Goal: Task Accomplishment & Management: Manage account settings

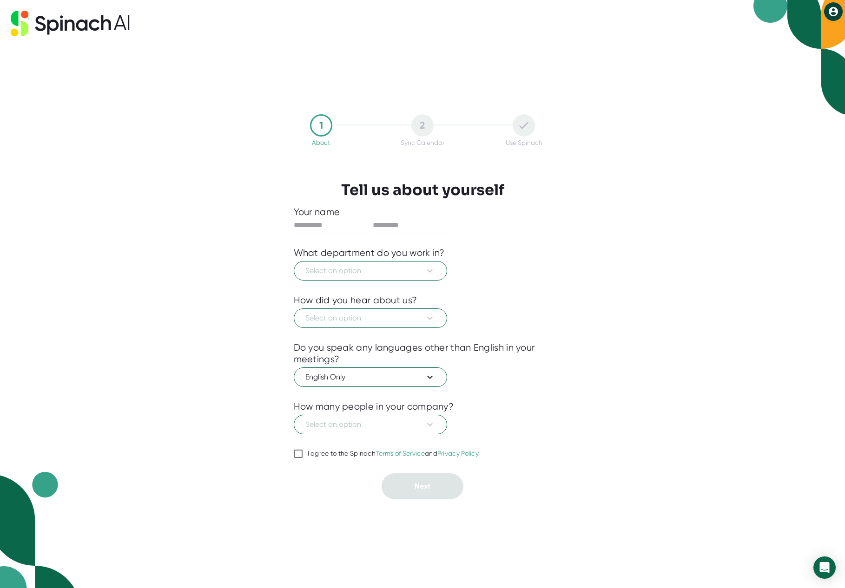
click at [230, 225] on div "1 About 2 Sync Calendar Use Spinach Tell us about yourself Your name What depar…" at bounding box center [422, 294] width 845 height 588
click at [385, 276] on span "Select an option" at bounding box center [370, 270] width 130 height 11
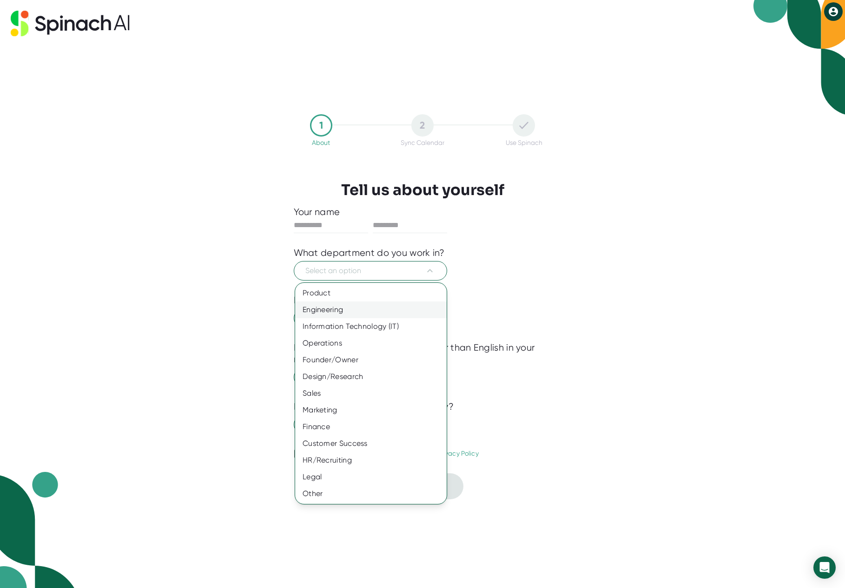
click at [370, 314] on div "Engineering" at bounding box center [370, 310] width 151 height 17
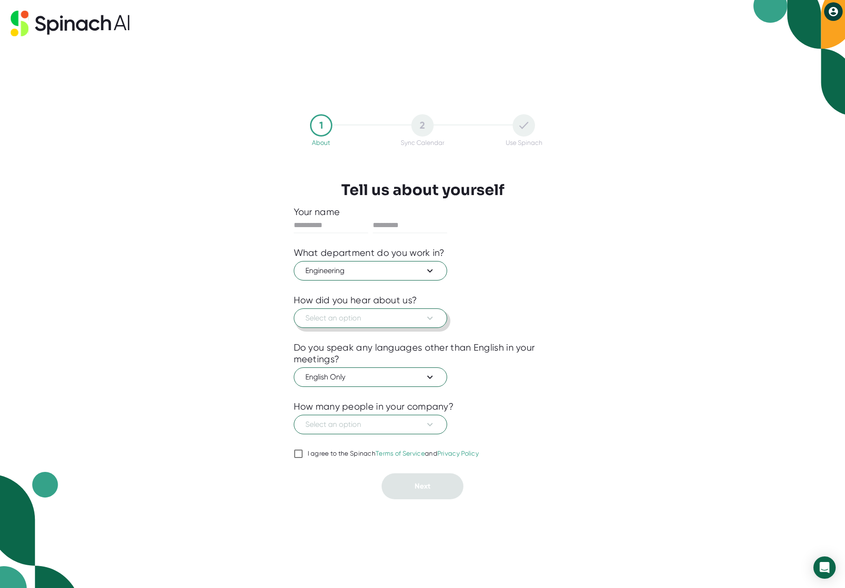
click at [366, 320] on span "Select an option" at bounding box center [370, 318] width 130 height 11
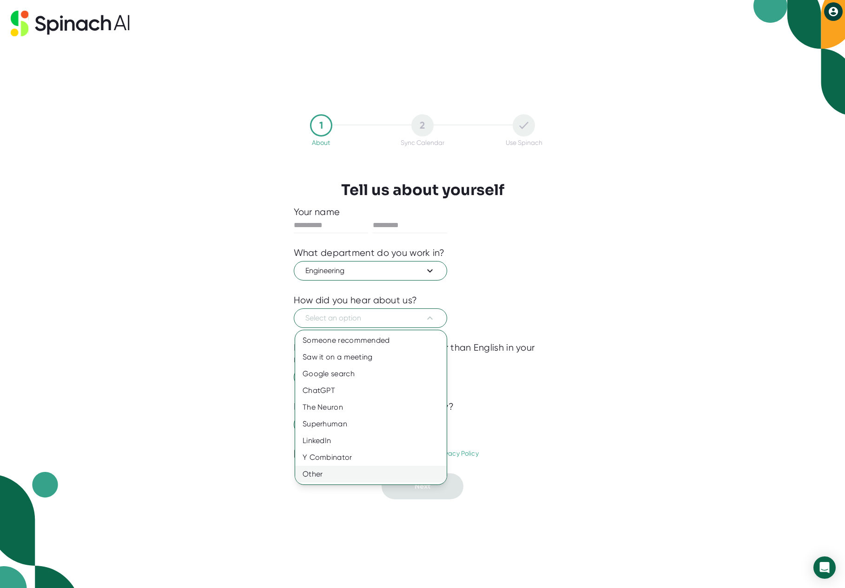
click at [347, 472] on div "Other" at bounding box center [370, 474] width 151 height 17
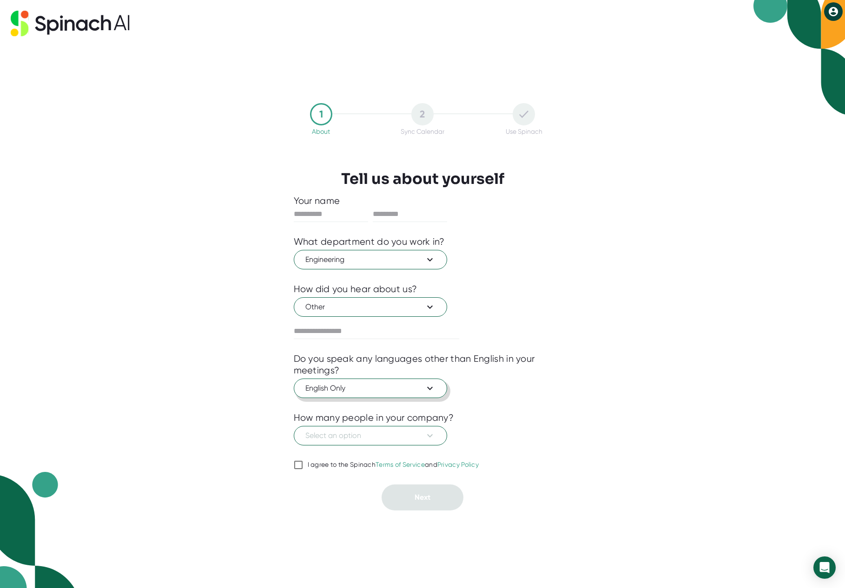
click at [355, 393] on span "English Only" at bounding box center [370, 388] width 130 height 11
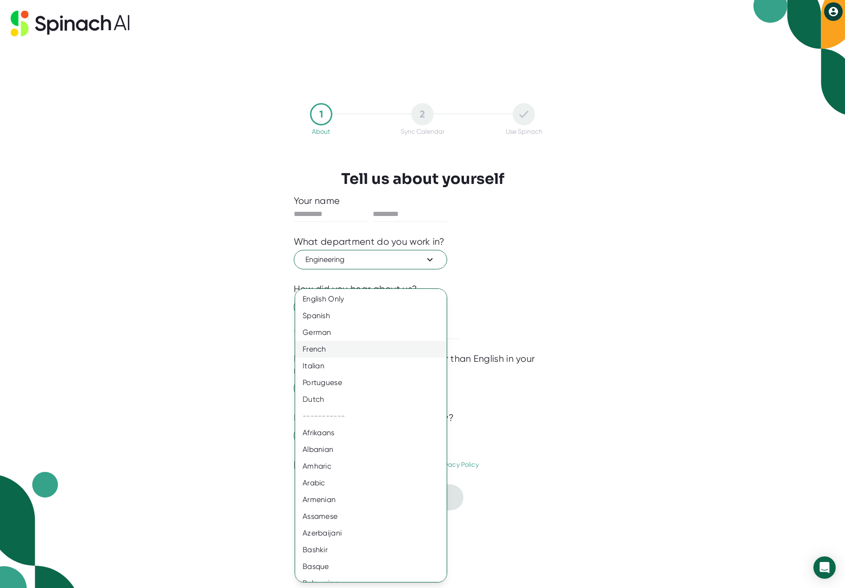
click at [335, 348] on div "French" at bounding box center [374, 349] width 158 height 17
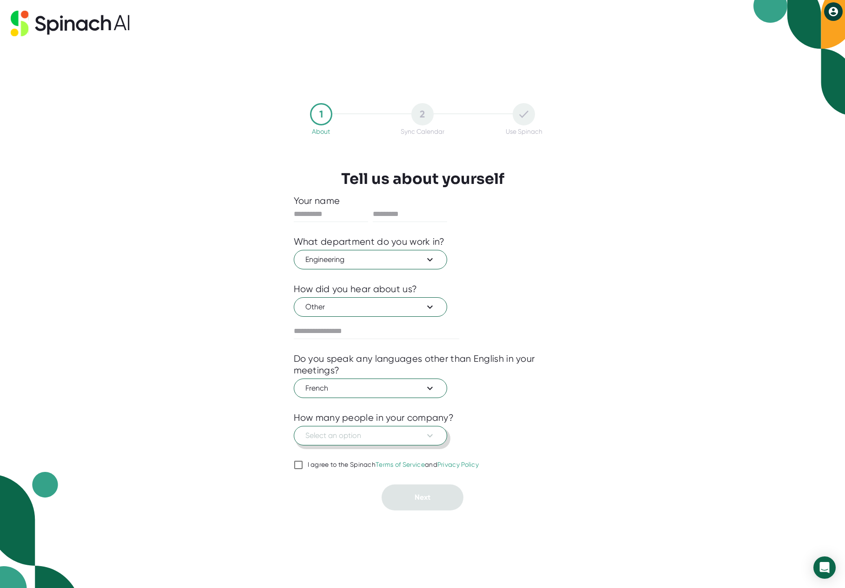
click at [390, 440] on span "Select an option" at bounding box center [370, 435] width 130 height 11
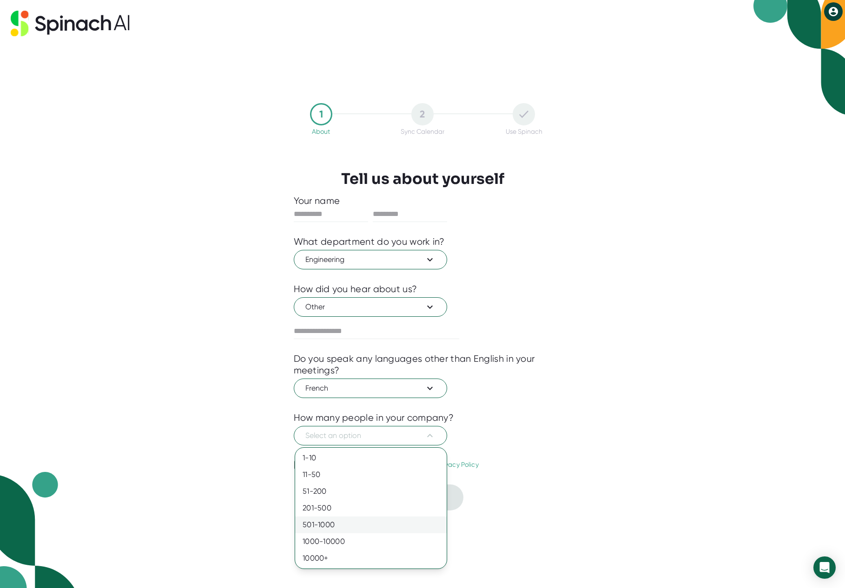
click at [338, 523] on div "501-1000" at bounding box center [370, 525] width 151 height 17
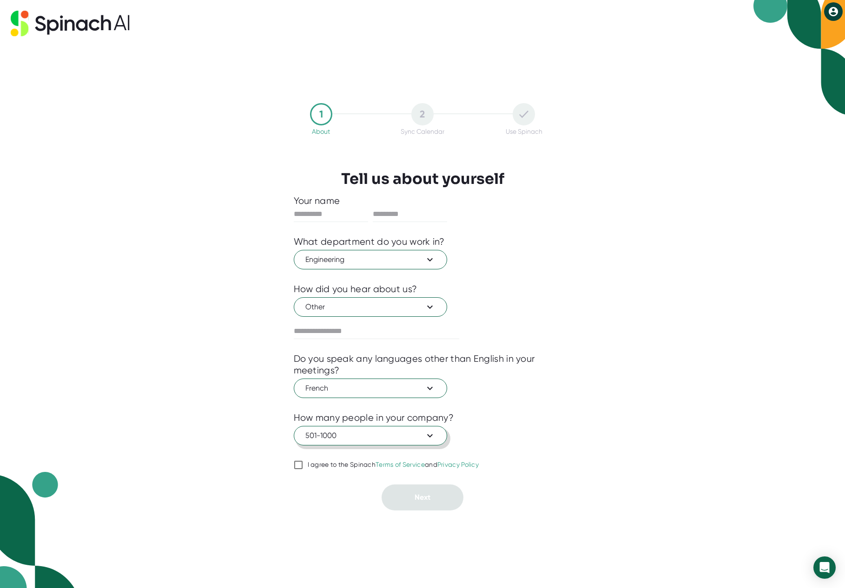
click at [360, 433] on span "501-1000" at bounding box center [370, 435] width 130 height 11
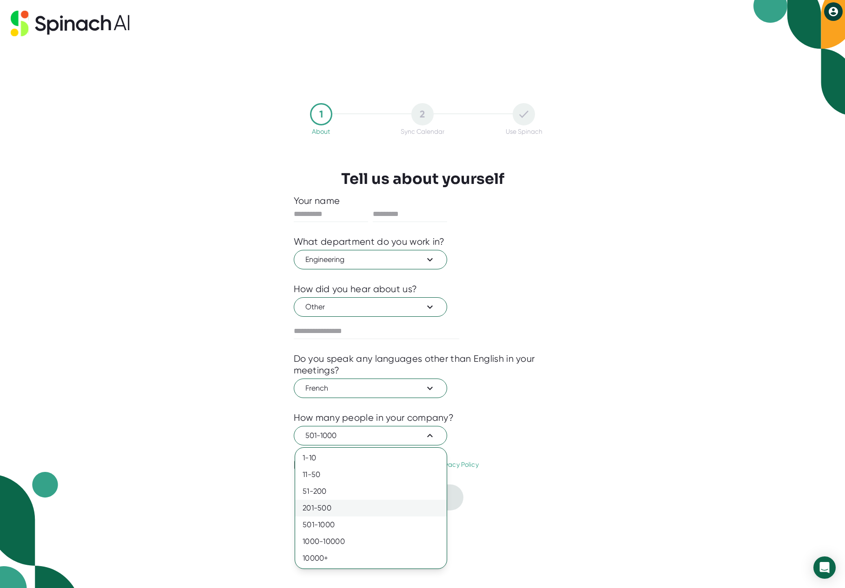
click at [343, 506] on div "201-500" at bounding box center [370, 508] width 151 height 17
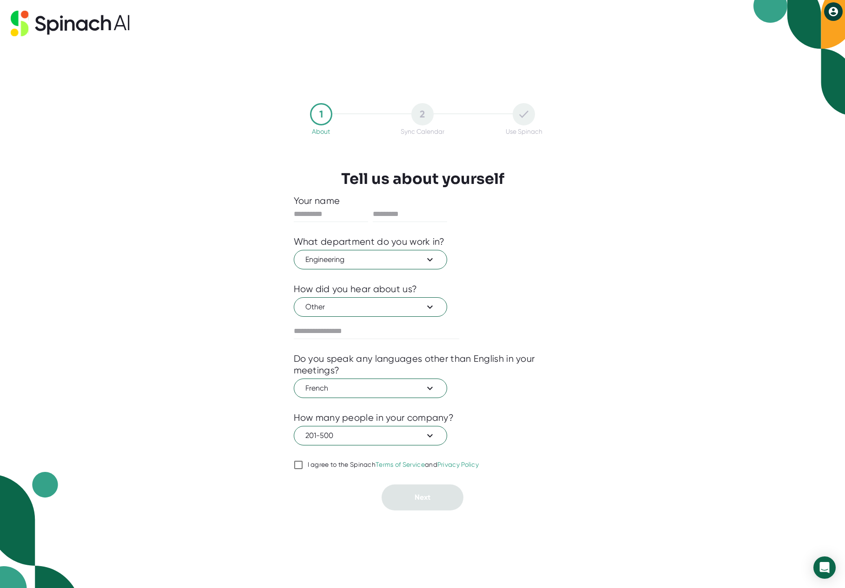
click at [304, 465] on span "I agree to the Spinach Terms of Service and Privacy Policy" at bounding box center [391, 465] width 176 height 8
click at [303, 465] on input "I agree to the Spinach Terms of Service and Privacy Policy" at bounding box center [298, 464] width 9 height 11
checkbox input "true"
click at [332, 213] on input "text" at bounding box center [331, 214] width 74 height 15
type input "*******"
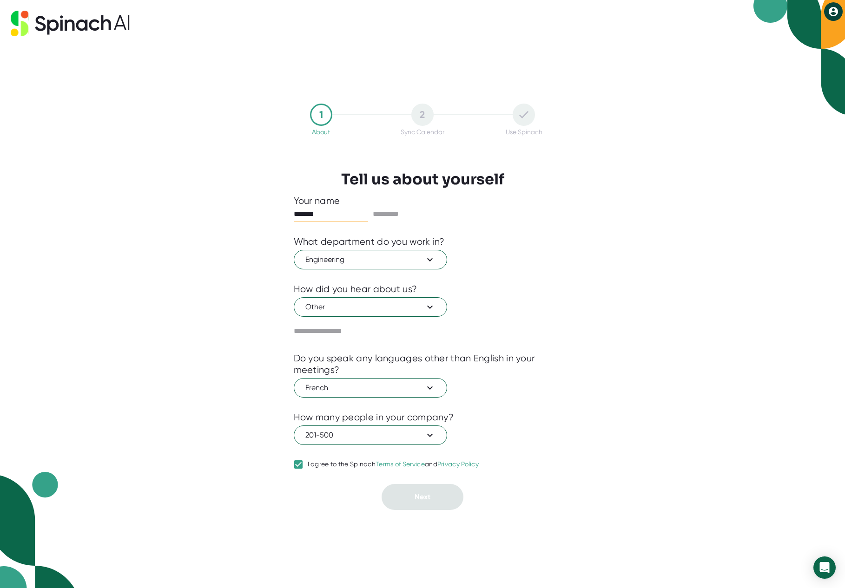
type input "*******"
click at [433, 493] on button "Next" at bounding box center [422, 498] width 82 height 26
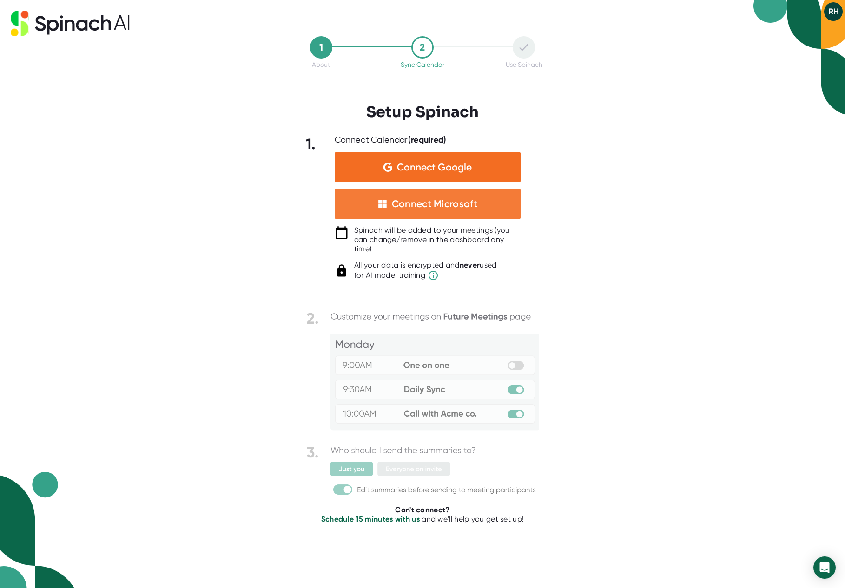
click at [465, 208] on div "Connect Microsoft" at bounding box center [434, 204] width 85 height 12
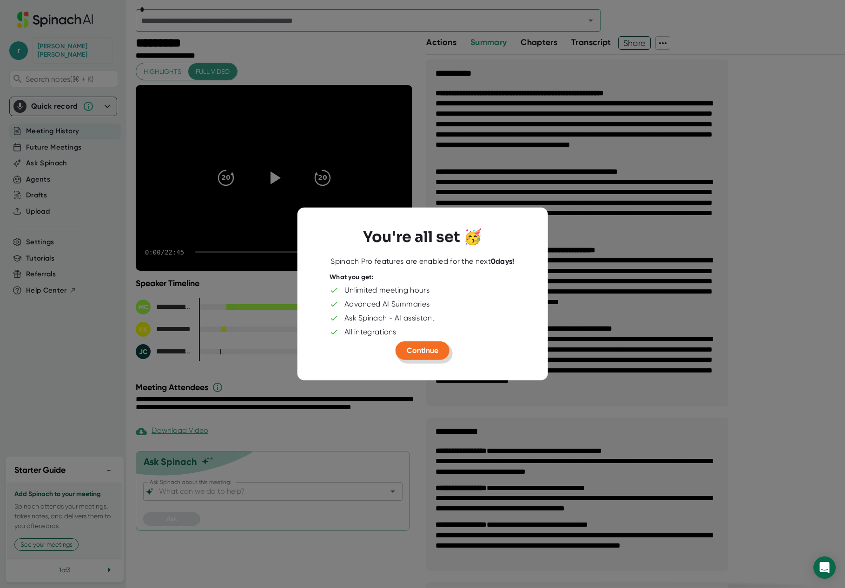
click at [439, 352] on button "Continue" at bounding box center [422, 350] width 54 height 19
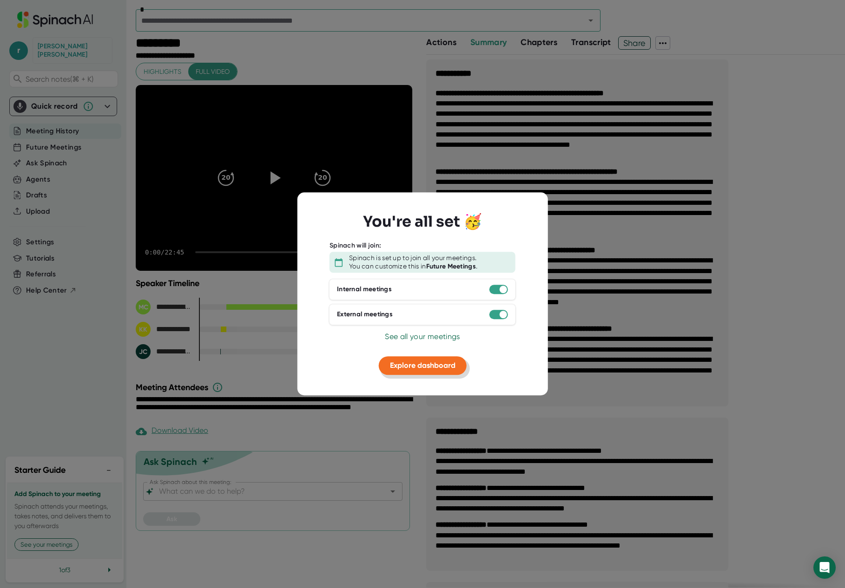
click at [437, 369] on span "Explore dashboard" at bounding box center [423, 365] width 66 height 9
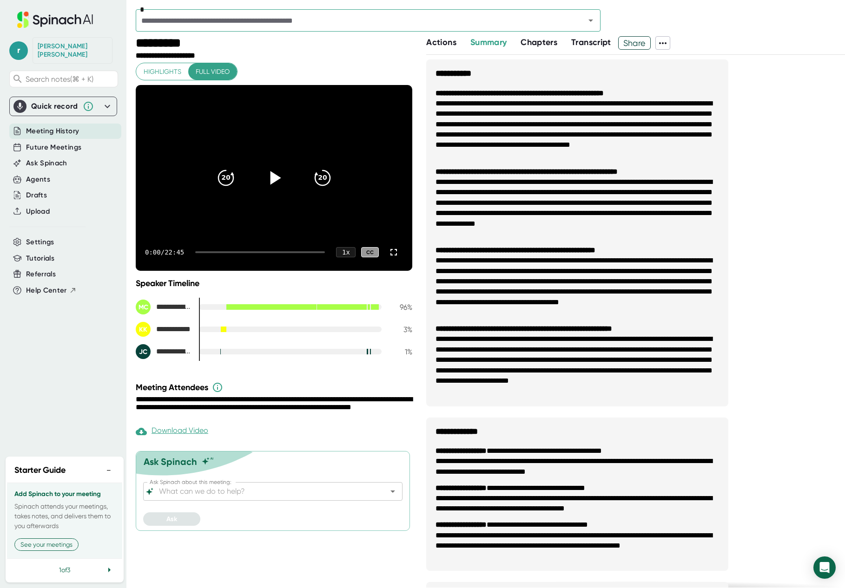
click at [269, 178] on icon at bounding box center [273, 177] width 23 height 23
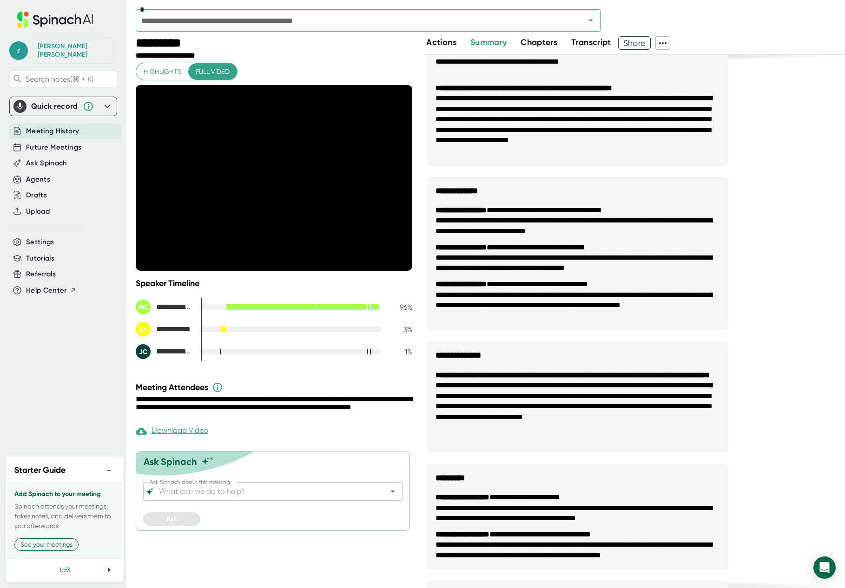
scroll to position [236, 0]
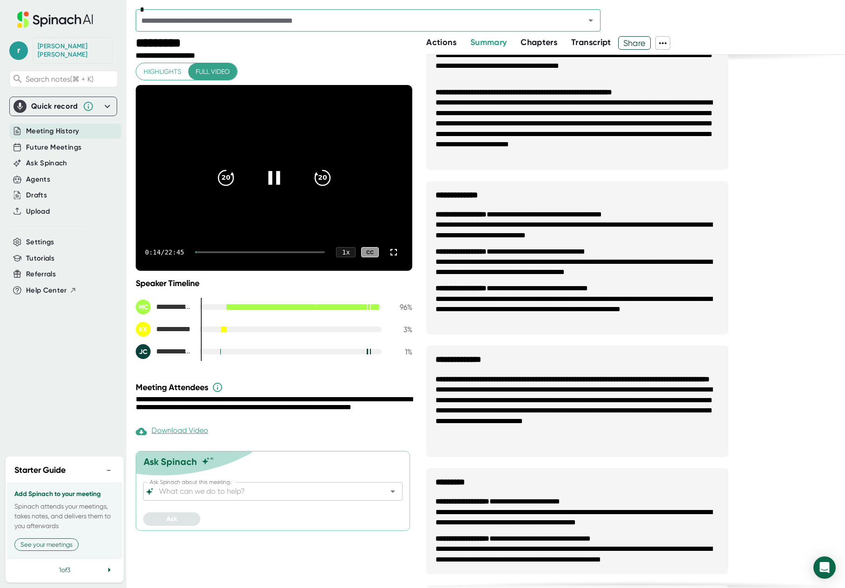
click at [216, 252] on div at bounding box center [260, 252] width 130 height 2
click at [224, 250] on div "2:24 / 22:45 1 x CC" at bounding box center [274, 252] width 276 height 37
drag, startPoint x: 218, startPoint y: 252, endPoint x: 238, endPoint y: 252, distance: 20.0
click at [238, 252] on div at bounding box center [260, 252] width 130 height 2
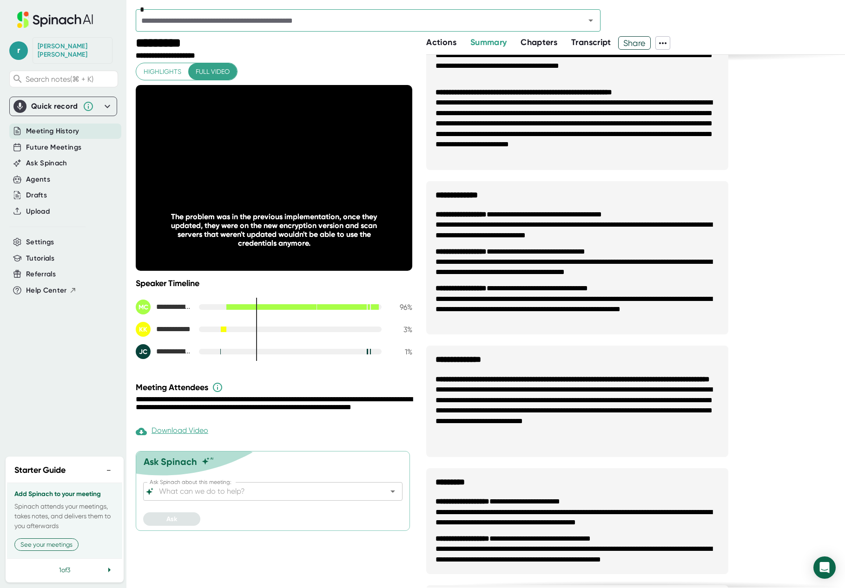
click at [75, 126] on span "Meeting History" at bounding box center [52, 131] width 53 height 11
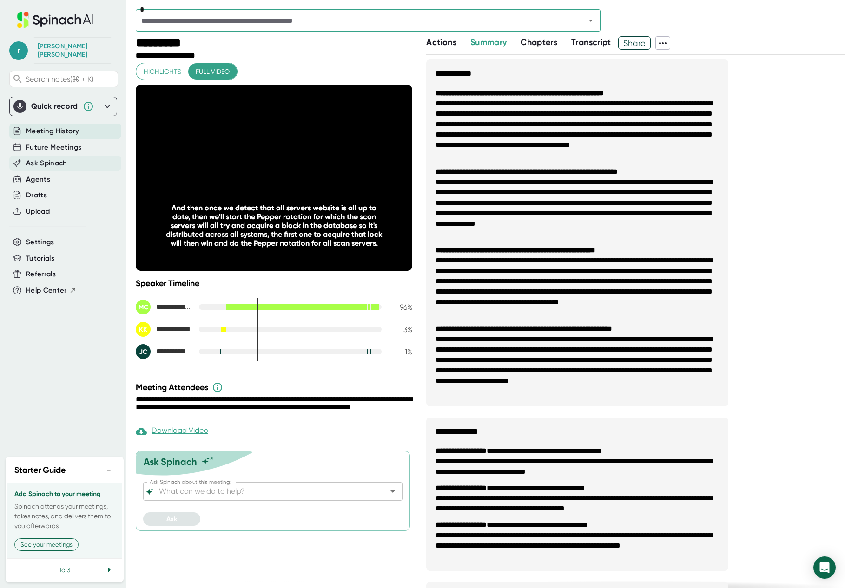
click at [57, 156] on div "Ask Spinach" at bounding box center [65, 163] width 112 height 15
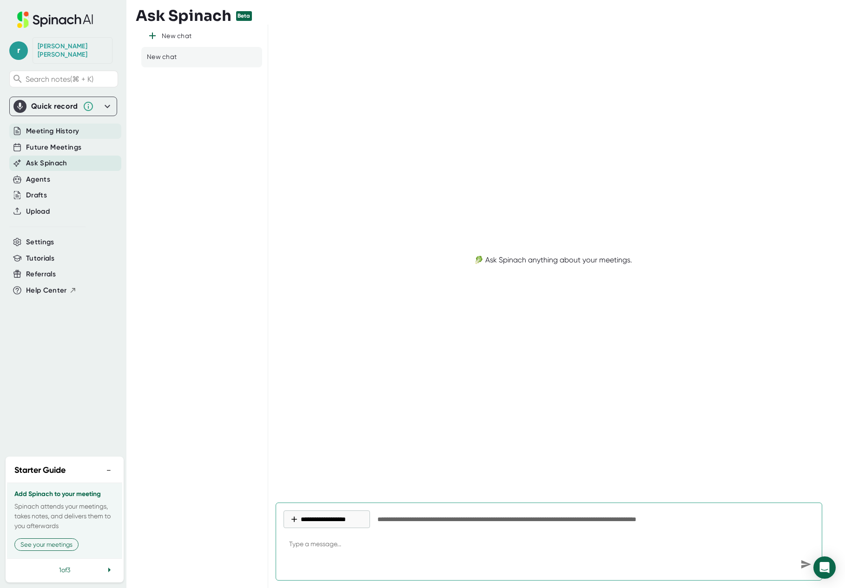
type textarea "x"
click at [58, 126] on span "Meeting History" at bounding box center [52, 131] width 53 height 11
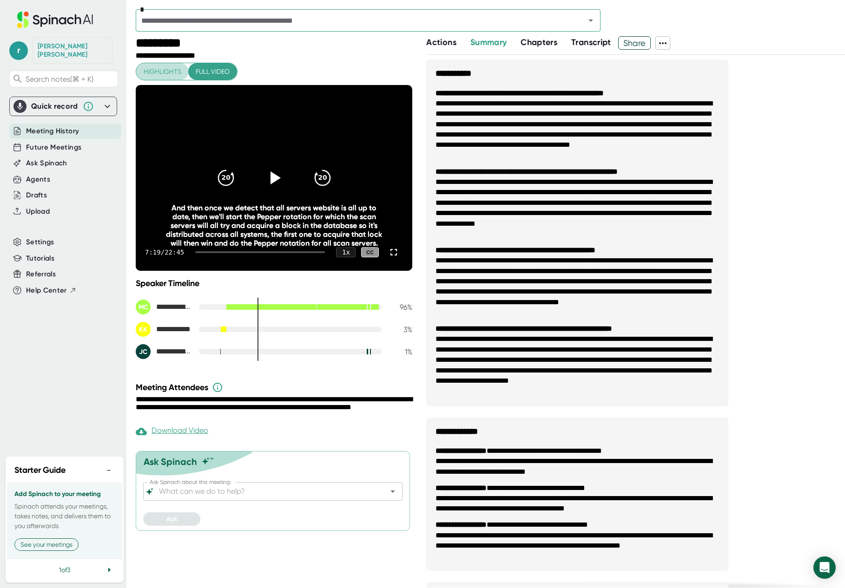
click at [163, 71] on span "Highlights" at bounding box center [163, 72] width 38 height 12
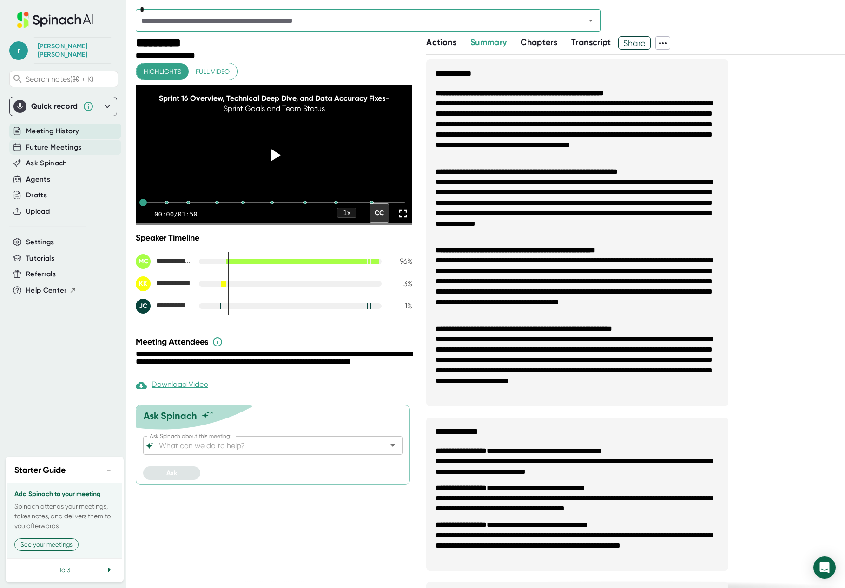
click at [40, 144] on span "Future Meetings" at bounding box center [53, 147] width 55 height 11
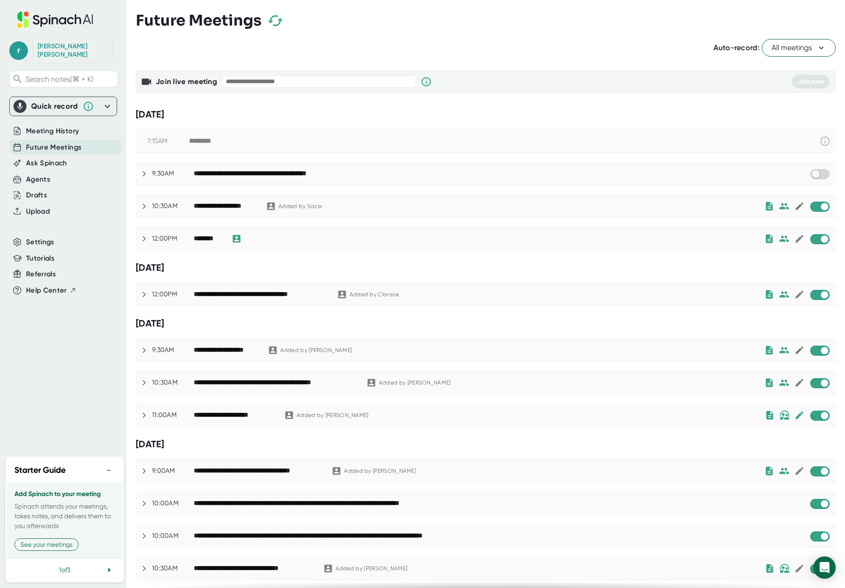
click at [142, 174] on icon at bounding box center [143, 173] width 11 height 11
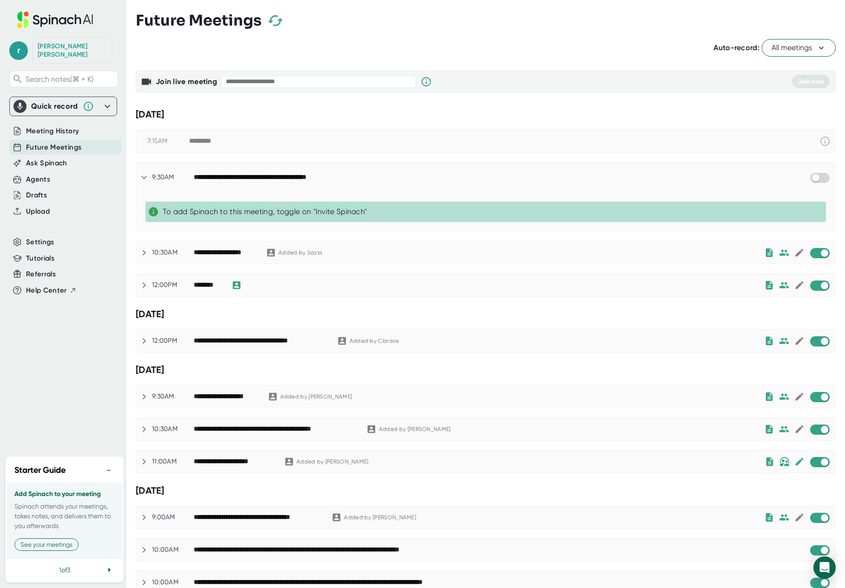
click at [142, 174] on icon at bounding box center [143, 177] width 11 height 11
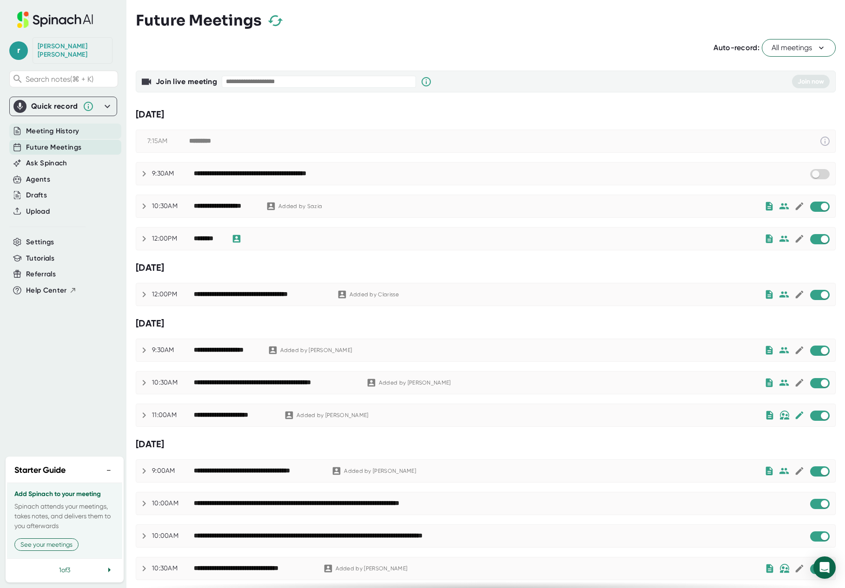
click at [51, 124] on div "Meeting History" at bounding box center [65, 131] width 112 height 15
